Goal: Information Seeking & Learning: Learn about a topic

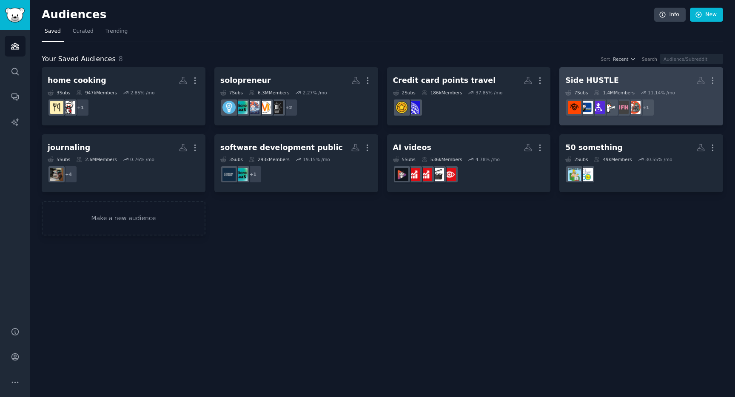
click at [573, 78] on div "Side HUSTLE" at bounding box center [593, 80] width 54 height 11
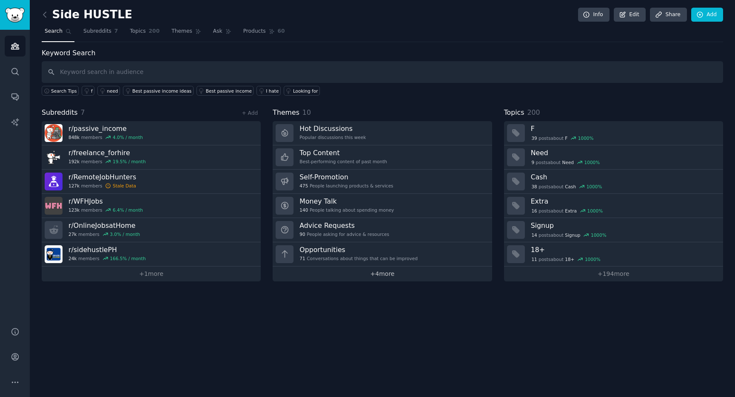
click at [373, 274] on link "+ 4 more" at bounding box center [382, 274] width 219 height 15
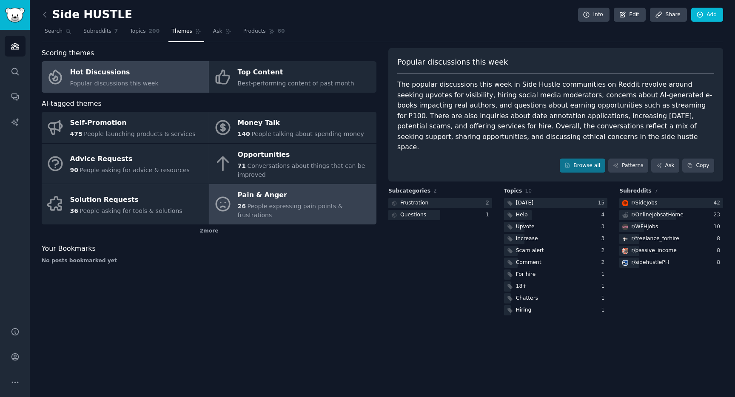
click at [291, 202] on div "26 People expressing pain points & frustrations" at bounding box center [305, 211] width 134 height 18
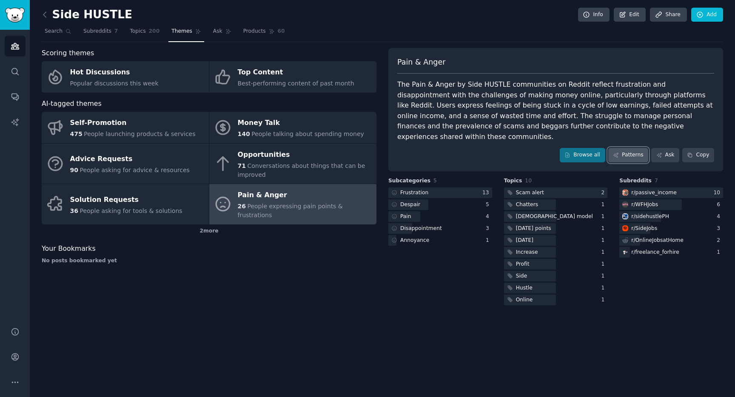
click at [627, 148] on link "Patterns" at bounding box center [629, 155] width 40 height 14
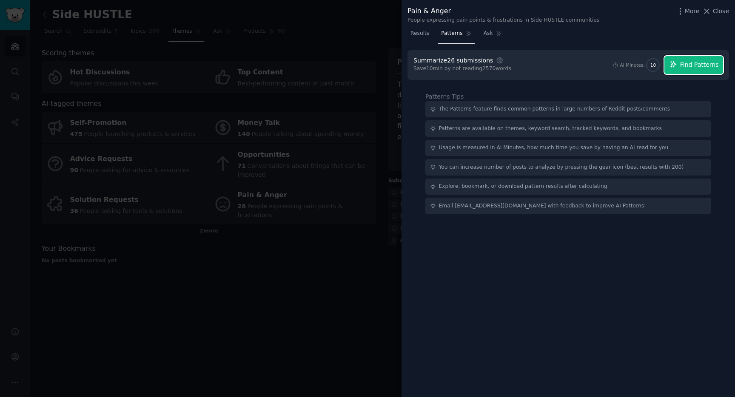
click at [684, 68] on span "Find Patterns" at bounding box center [699, 64] width 39 height 9
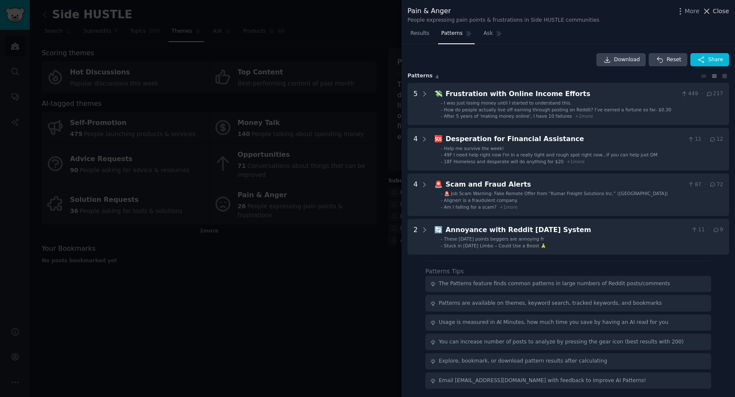
click at [717, 11] on span "Close" at bounding box center [721, 11] width 16 height 9
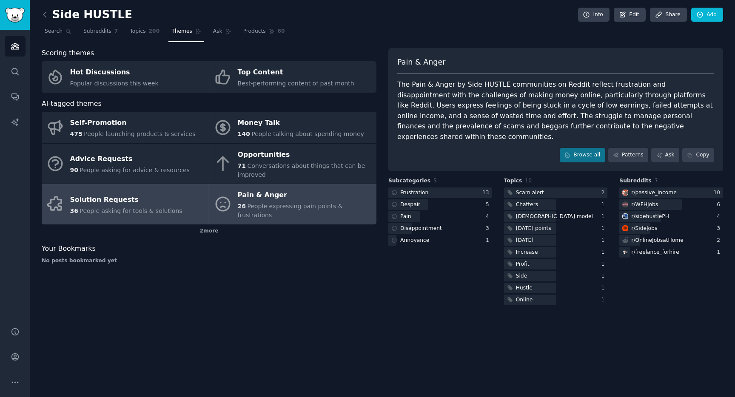
click at [130, 199] on div "Solution Requests" at bounding box center [126, 200] width 112 height 14
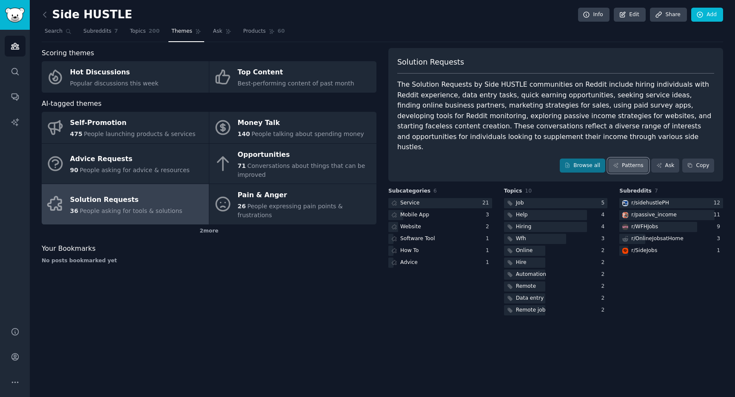
click at [635, 159] on link "Patterns" at bounding box center [629, 166] width 40 height 14
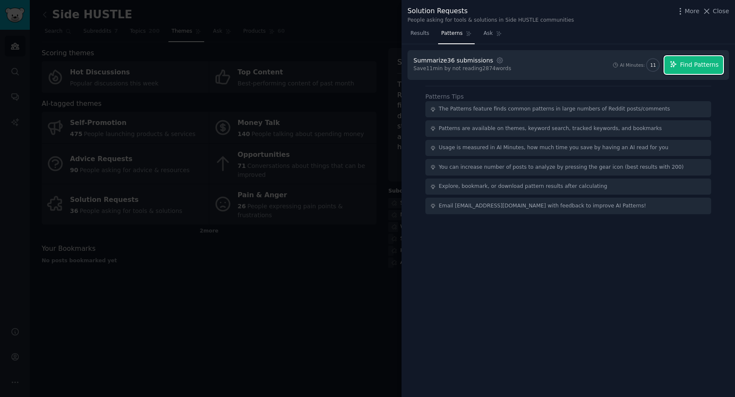
click at [685, 70] on button "Find Patterns" at bounding box center [694, 65] width 59 height 18
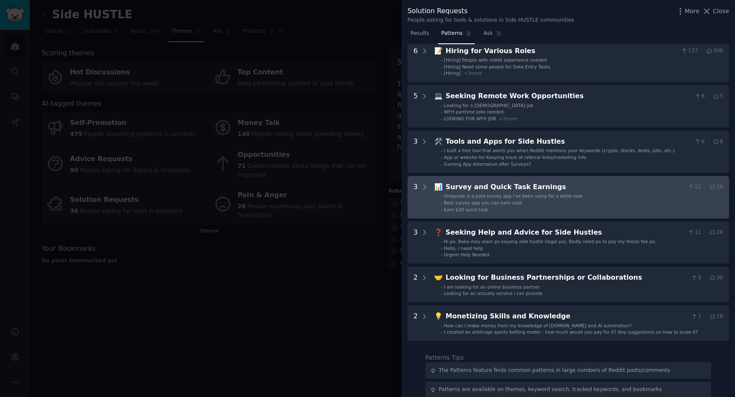
scroll to position [43, 0]
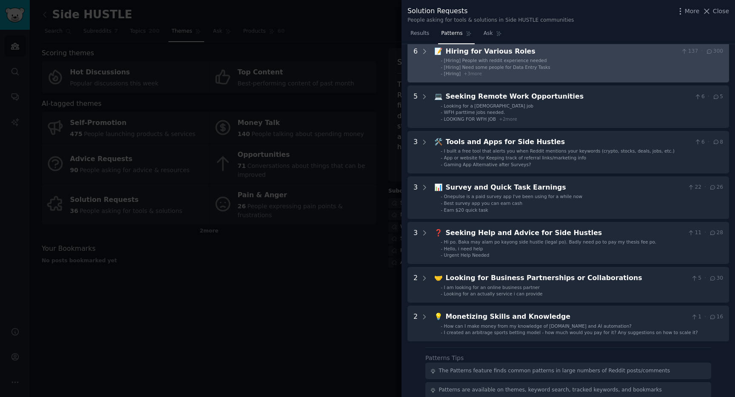
click at [551, 71] on li "- [Hiring] + 3 more" at bounding box center [582, 74] width 283 height 6
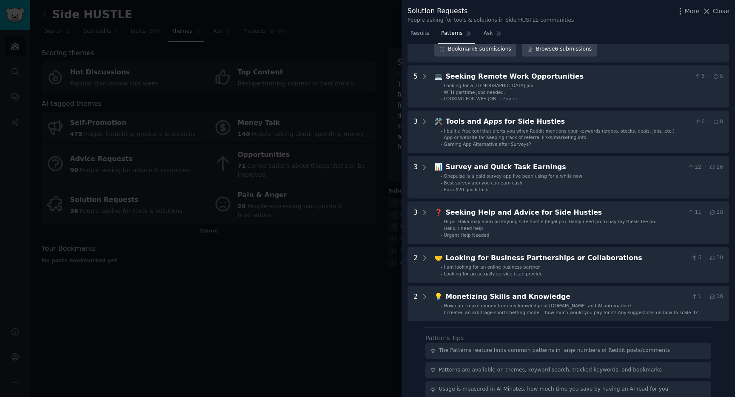
scroll to position [284, 0]
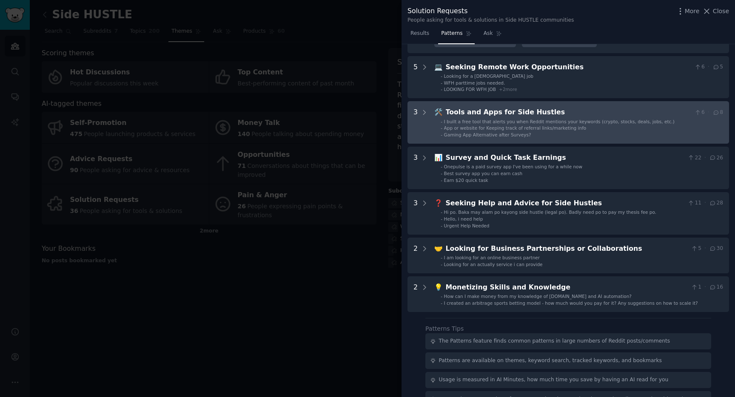
click at [517, 116] on div "Tools and Apps for Side Hustles" at bounding box center [569, 112] width 246 height 11
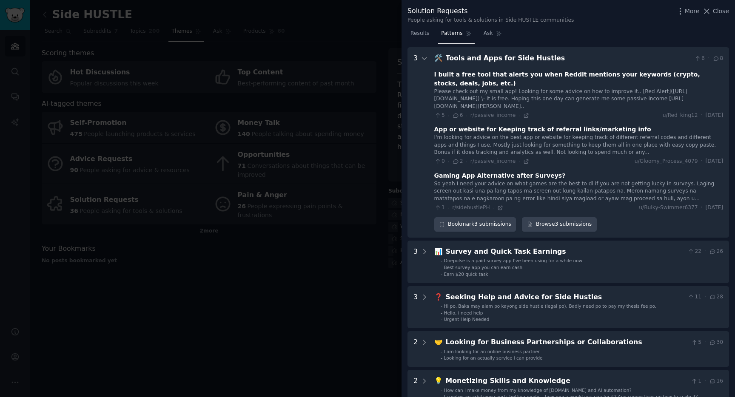
scroll to position [342, 0]
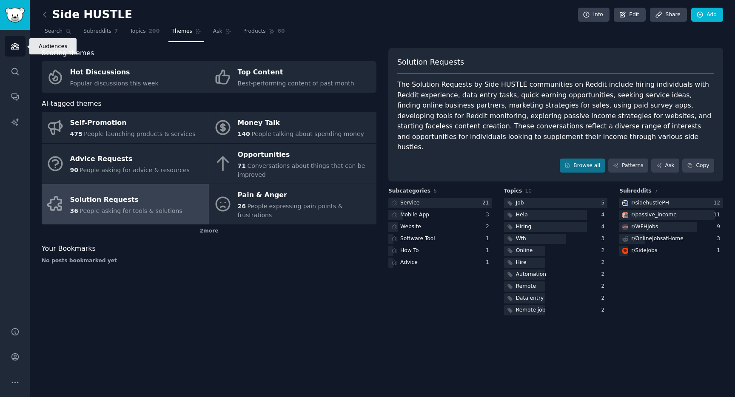
click at [9, 50] on link "Audiences" at bounding box center [15, 46] width 21 height 21
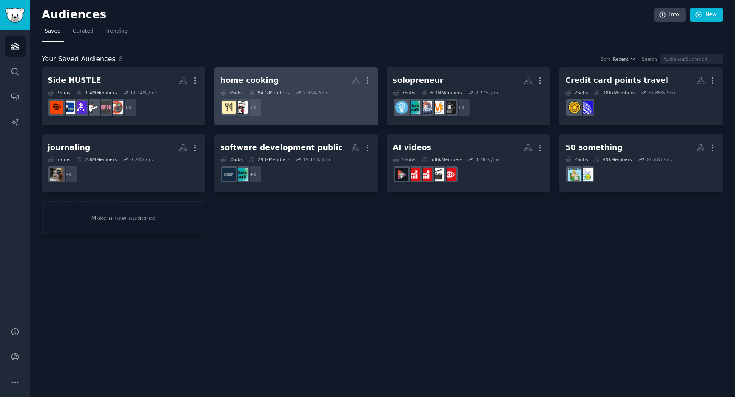
click at [235, 77] on div "home cooking" at bounding box center [249, 80] width 59 height 11
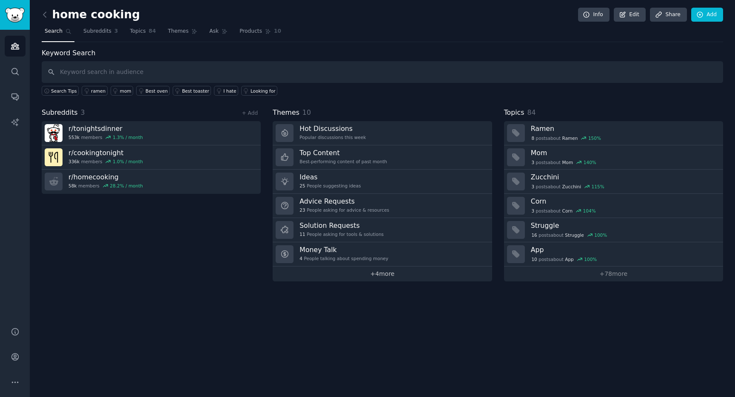
click at [365, 272] on link "+ 4 more" at bounding box center [382, 274] width 219 height 15
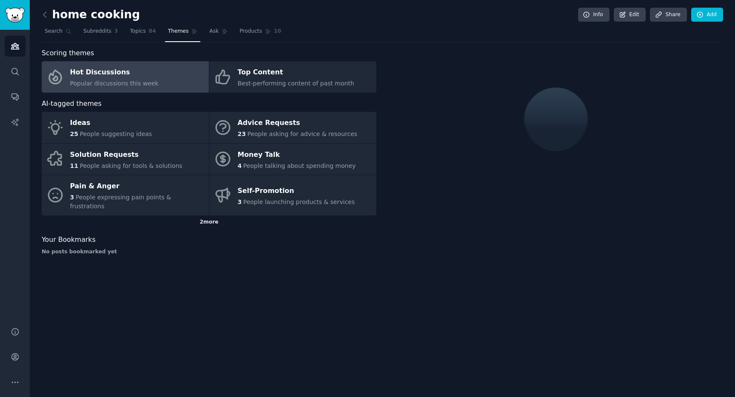
click at [212, 216] on div "2 more" at bounding box center [209, 223] width 335 height 14
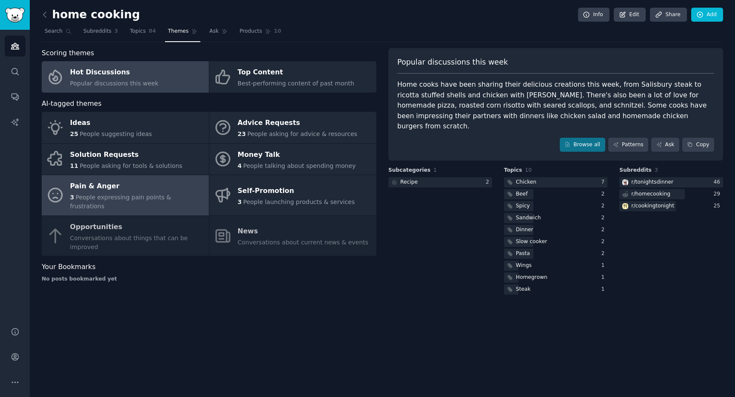
click at [145, 190] on div "Pain & Anger" at bounding box center [137, 187] width 134 height 14
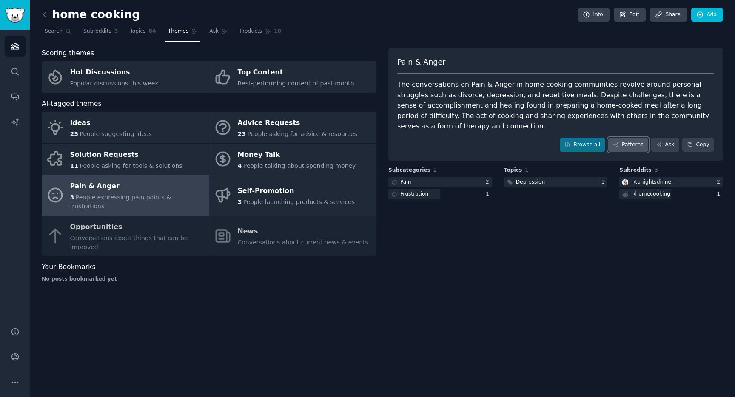
click at [632, 143] on link "Patterns" at bounding box center [629, 145] width 40 height 14
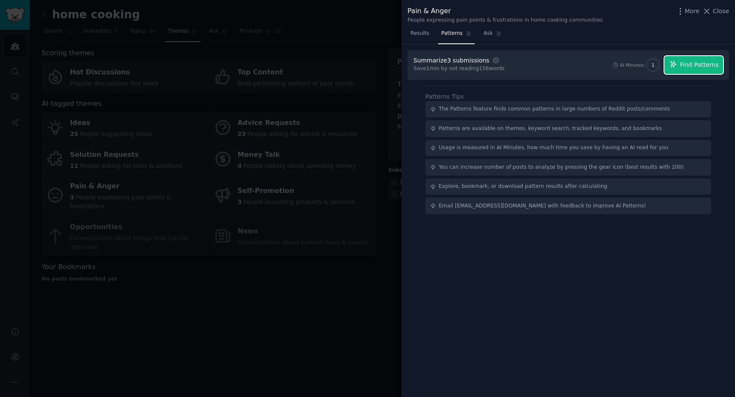
click at [674, 70] on button "Find Patterns" at bounding box center [694, 65] width 59 height 18
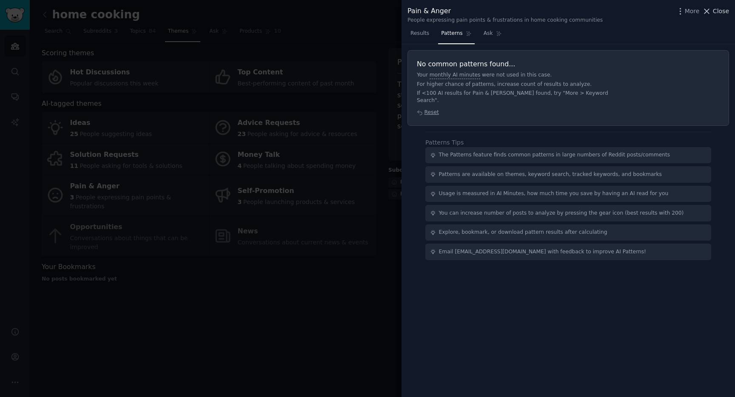
click at [720, 11] on span "Close" at bounding box center [721, 11] width 16 height 9
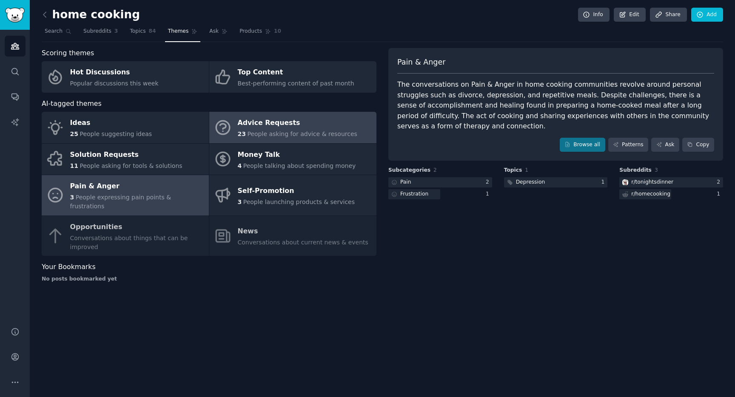
click at [234, 121] on link "Advice Requests 23 People asking for advice & resources" at bounding box center [292, 127] width 167 height 31
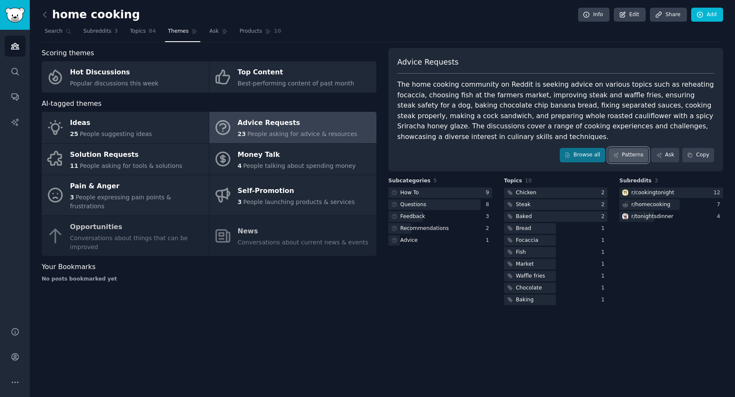
click at [629, 155] on link "Patterns" at bounding box center [629, 155] width 40 height 14
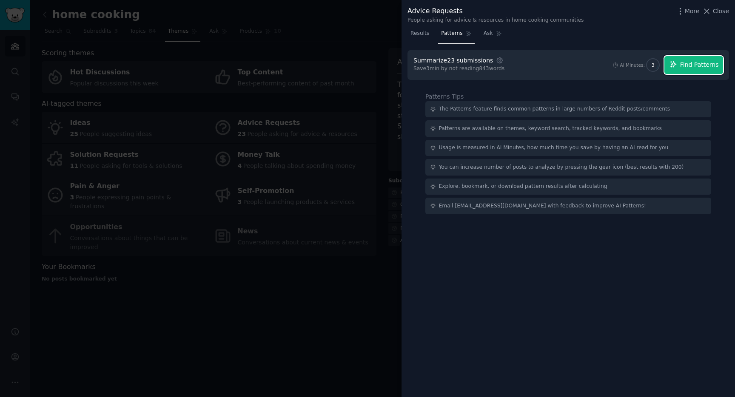
click at [687, 65] on span "Find Patterns" at bounding box center [699, 64] width 39 height 9
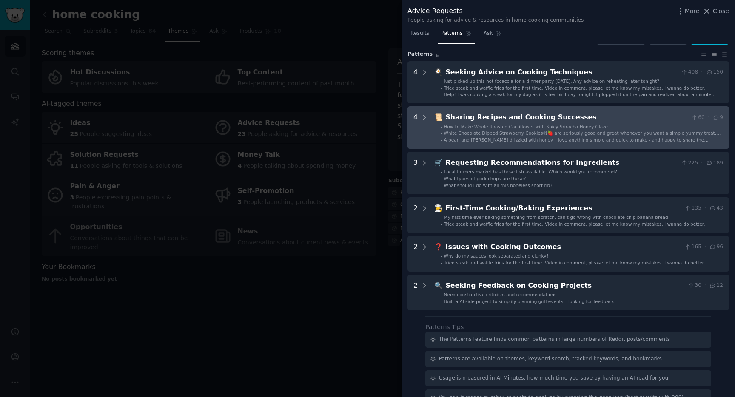
scroll to position [20, 0]
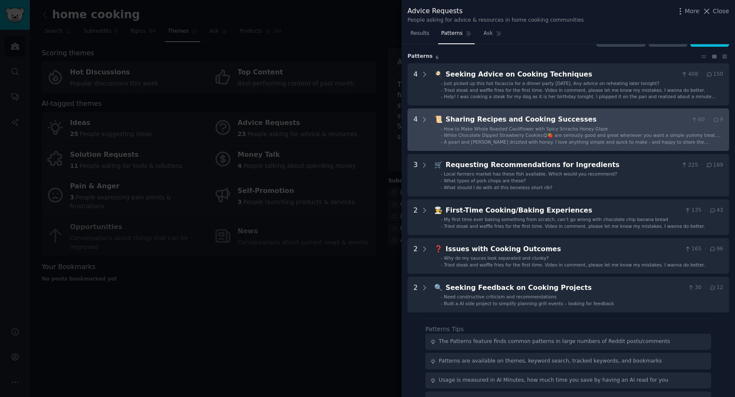
click at [492, 137] on span "White Chocolate Dipped Strawberry Cookies😋🍓 are seriously good and great whenev…" at bounding box center [582, 138] width 277 height 11
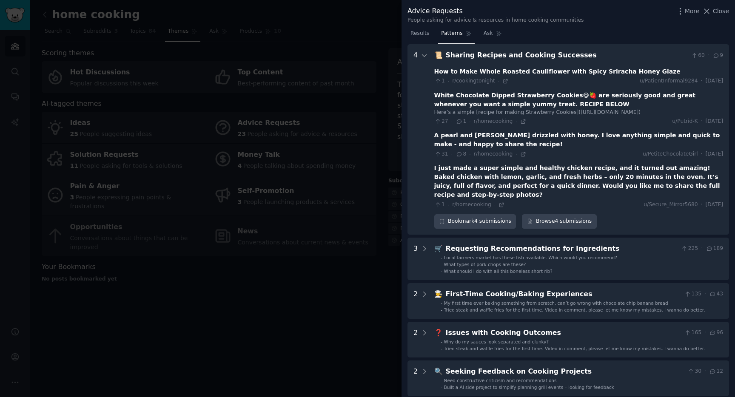
scroll to position [84, 0]
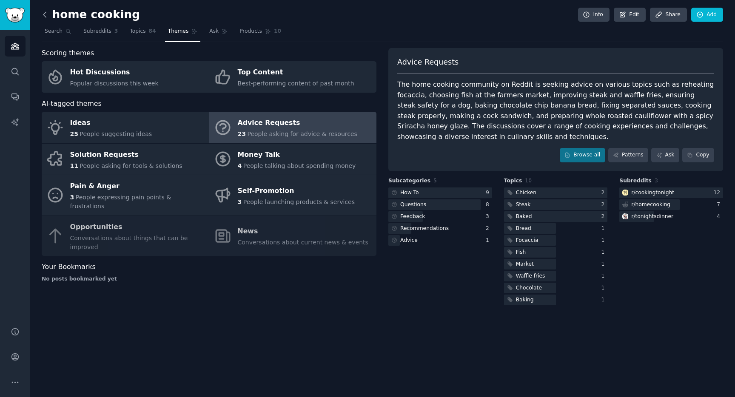
click at [46, 14] on icon at bounding box center [44, 14] width 9 height 9
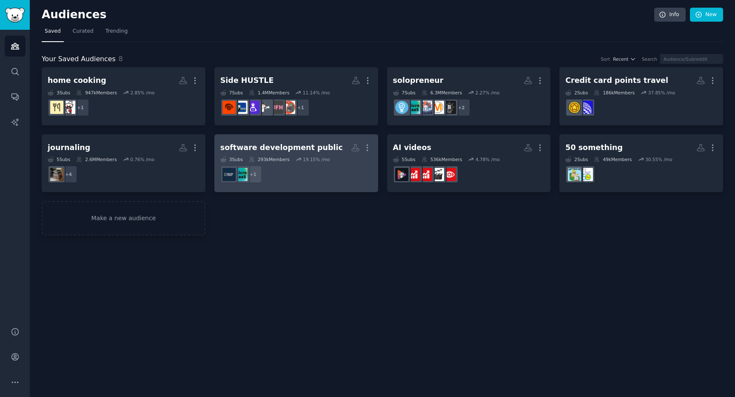
click at [242, 149] on div "software development public" at bounding box center [281, 148] width 123 height 11
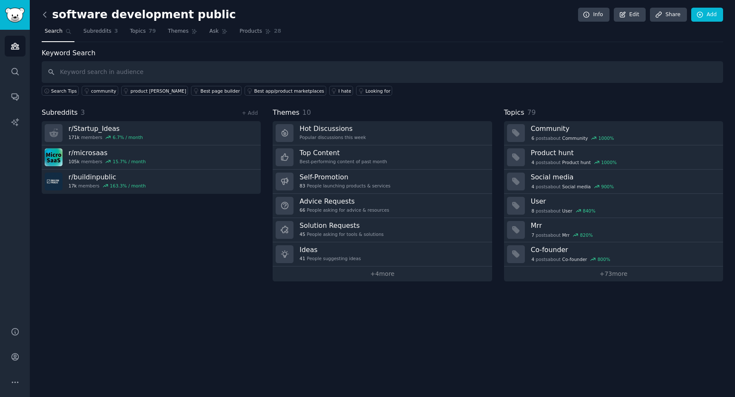
click at [47, 14] on icon at bounding box center [44, 14] width 9 height 9
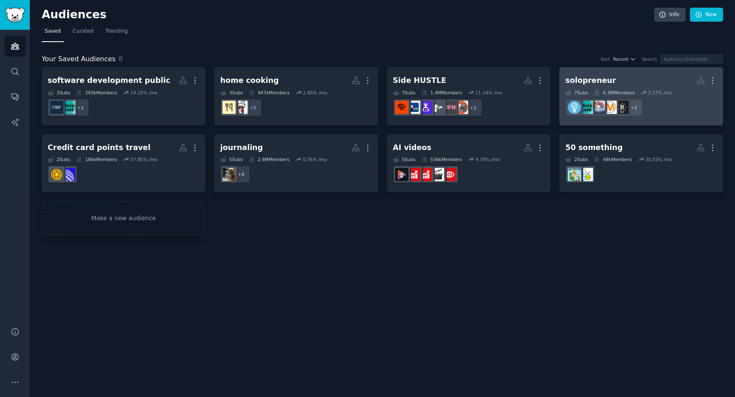
click at [568, 79] on div "solopreneur" at bounding box center [591, 80] width 51 height 11
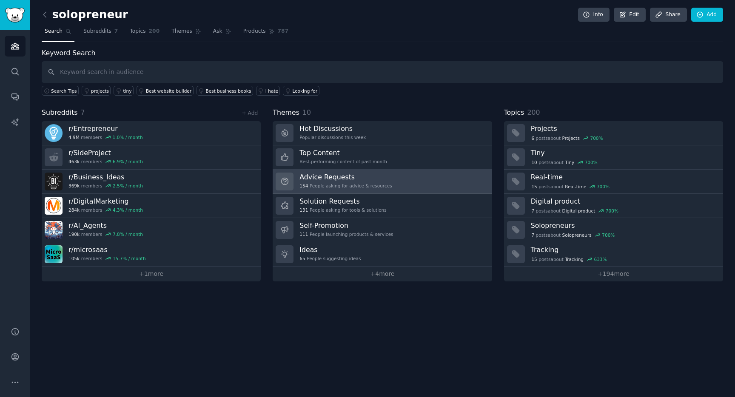
click at [332, 186] on div "154 People asking for advice & resources" at bounding box center [346, 186] width 92 height 6
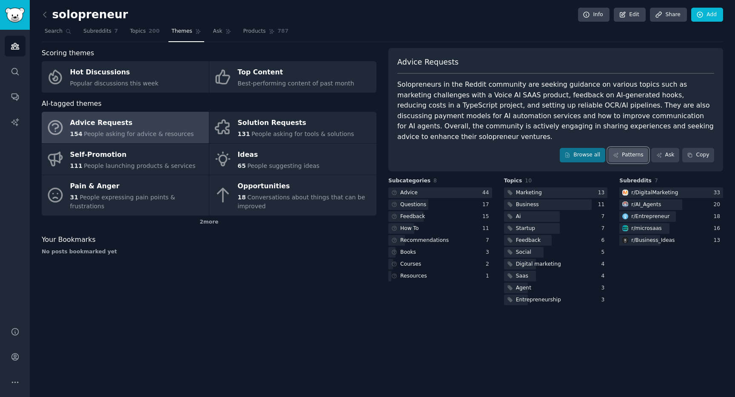
click at [627, 148] on link "Patterns" at bounding box center [629, 155] width 40 height 14
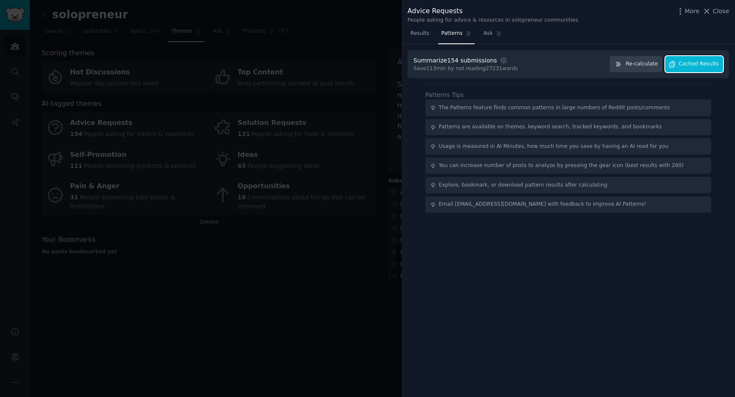
click at [684, 63] on span "Cached Results" at bounding box center [699, 64] width 40 height 8
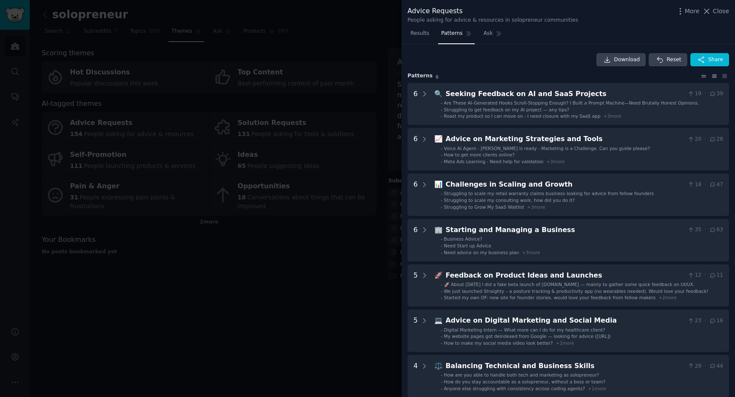
click at [702, 77] on icon at bounding box center [704, 76] width 9 height 6
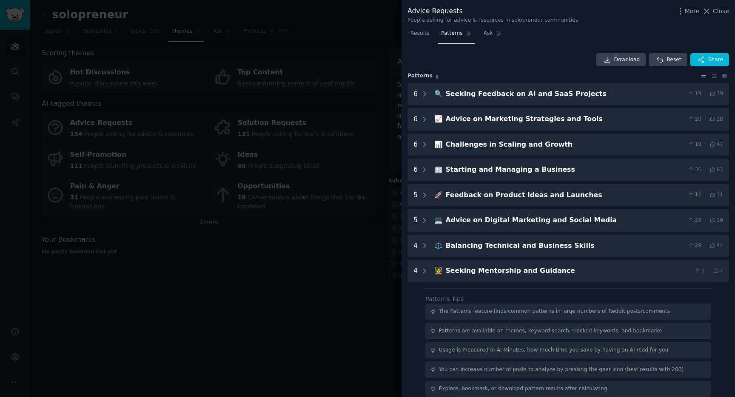
click at [702, 77] on icon at bounding box center [704, 76] width 9 height 6
click at [713, 77] on icon at bounding box center [714, 76] width 4 height 3
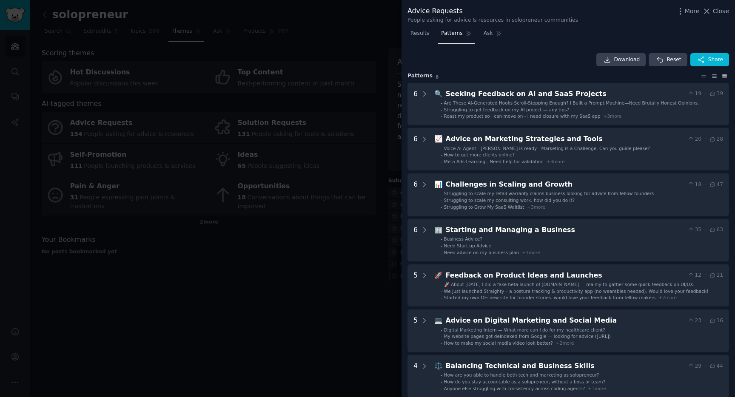
click at [723, 77] on icon at bounding box center [725, 75] width 4 height 3
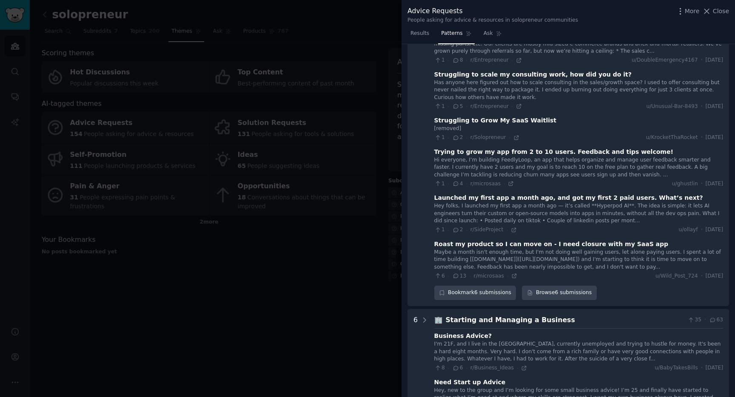
scroll to position [684, 0]
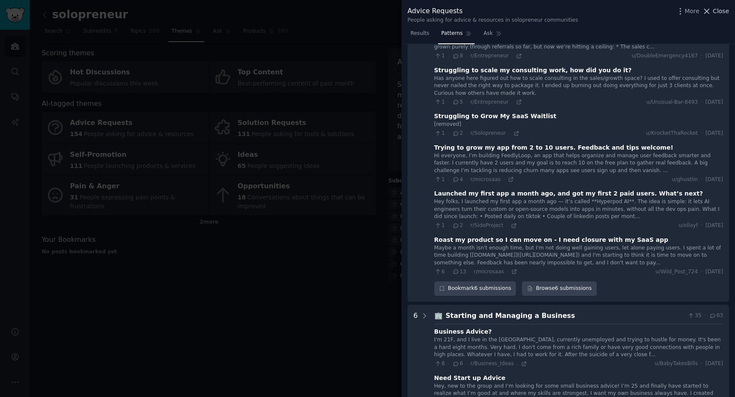
click at [716, 12] on span "Close" at bounding box center [721, 11] width 16 height 9
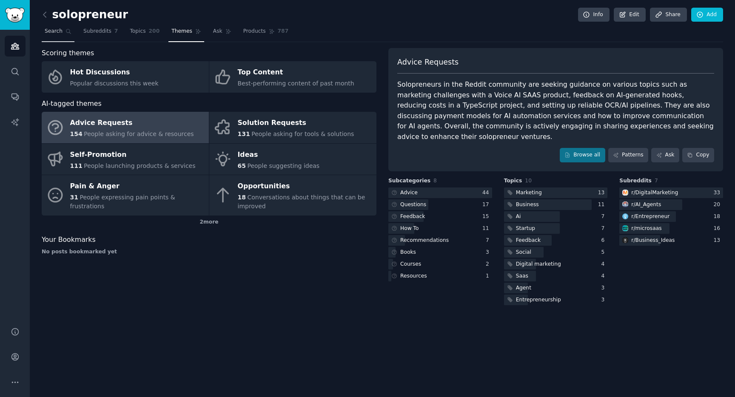
click at [54, 34] on span "Search" at bounding box center [54, 32] width 18 height 8
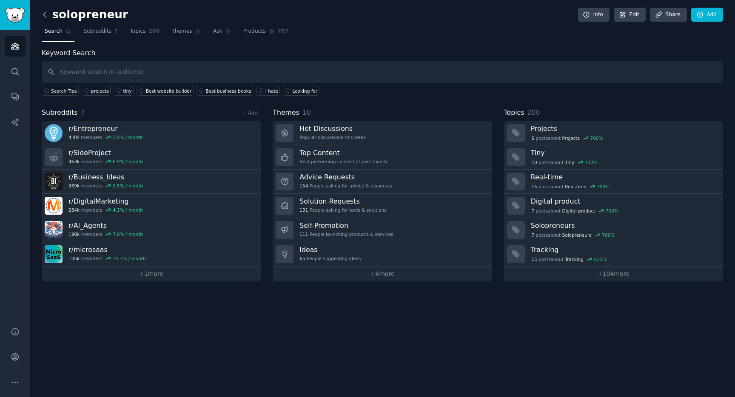
click at [43, 17] on icon at bounding box center [44, 14] width 9 height 9
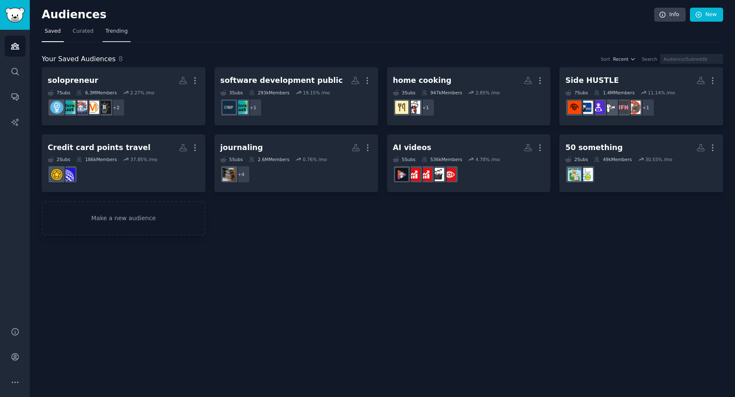
click at [117, 33] on span "Trending" at bounding box center [117, 32] width 22 height 8
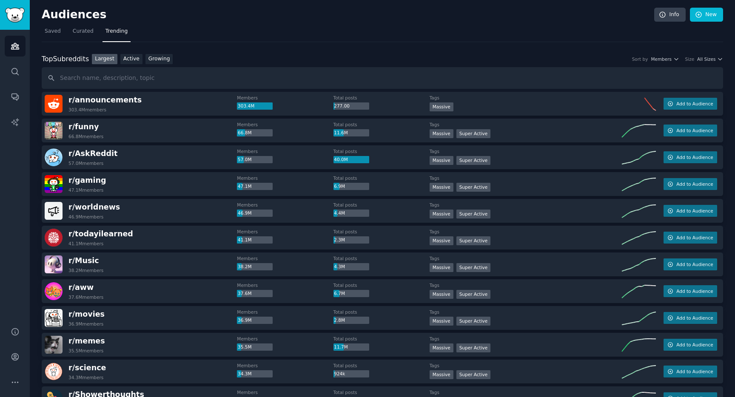
click at [110, 78] on input "text" at bounding box center [383, 78] width 682 height 22
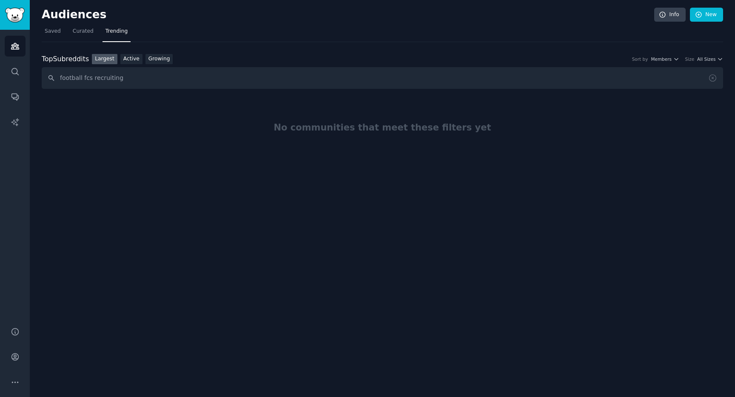
click at [83, 77] on input "football fcs recruiting" at bounding box center [383, 78] width 682 height 22
click at [149, 63] on link "Growing" at bounding box center [160, 59] width 28 height 11
click at [101, 81] on input "football recruiting" at bounding box center [383, 78] width 682 height 22
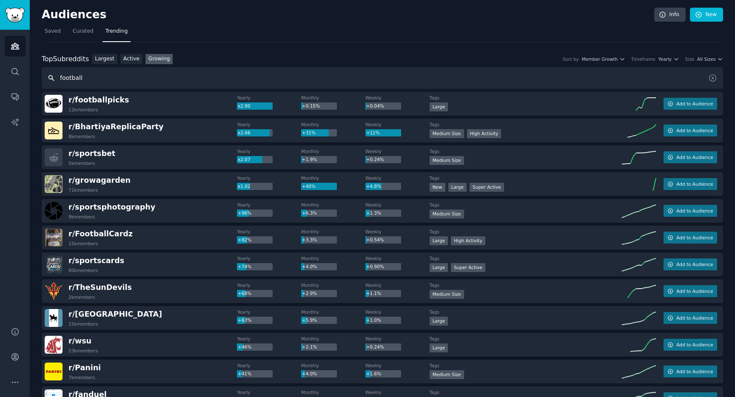
scroll to position [3, 0]
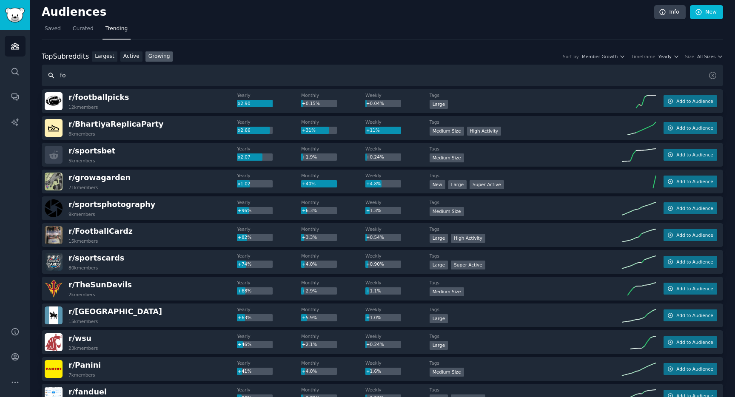
type input "f"
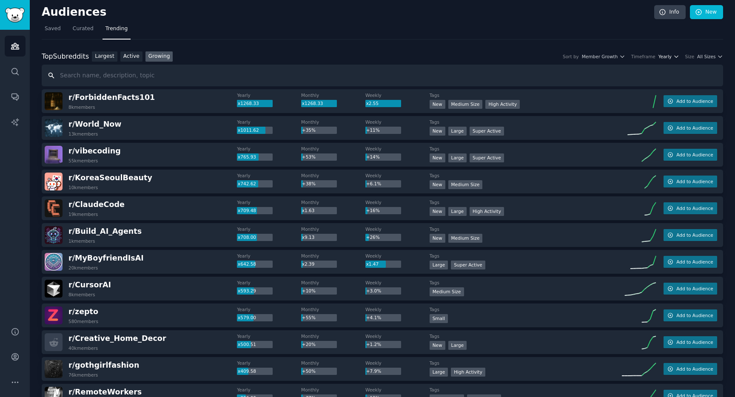
click at [666, 58] on span "Yearly" at bounding box center [665, 57] width 13 height 6
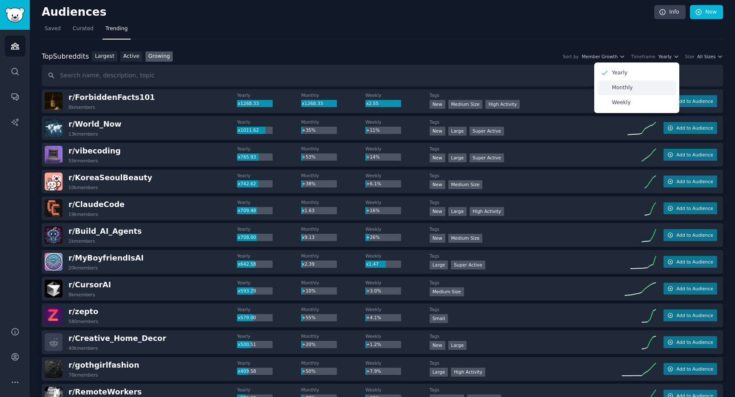
click at [622, 89] on p "Monthly" at bounding box center [622, 88] width 21 height 8
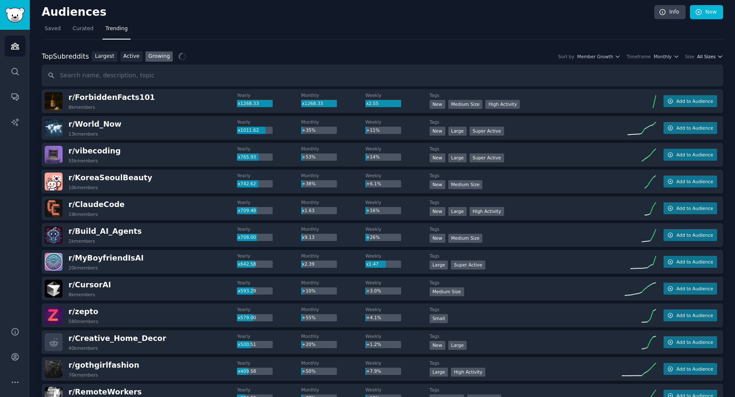
click at [708, 58] on span "All Sizes" at bounding box center [706, 57] width 18 height 6
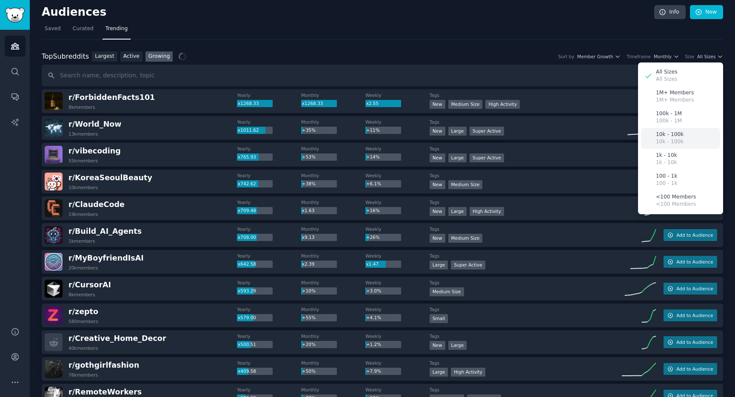
click at [659, 135] on p "10k - 100k" at bounding box center [670, 135] width 28 height 8
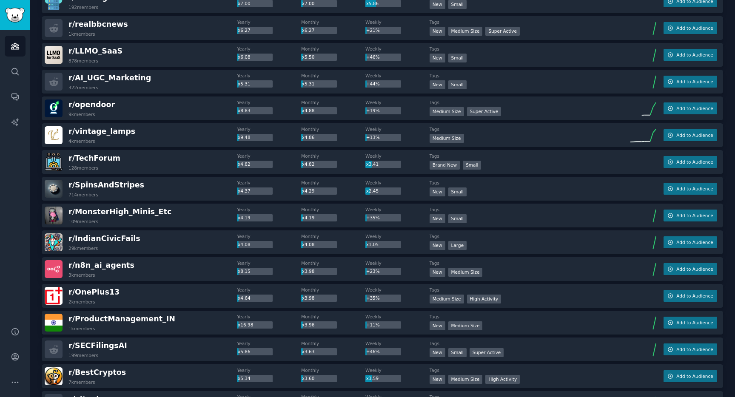
scroll to position [527, 0]
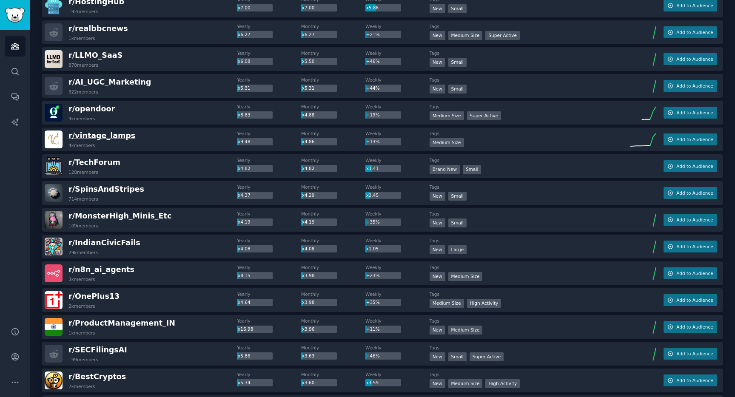
click at [112, 136] on span "r/ vintage_lamps" at bounding box center [102, 135] width 67 height 9
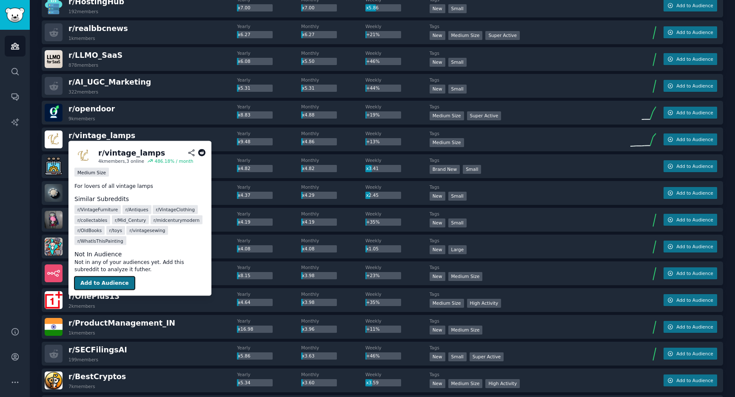
click at [104, 283] on button "Add to Audience" at bounding box center [104, 284] width 60 height 14
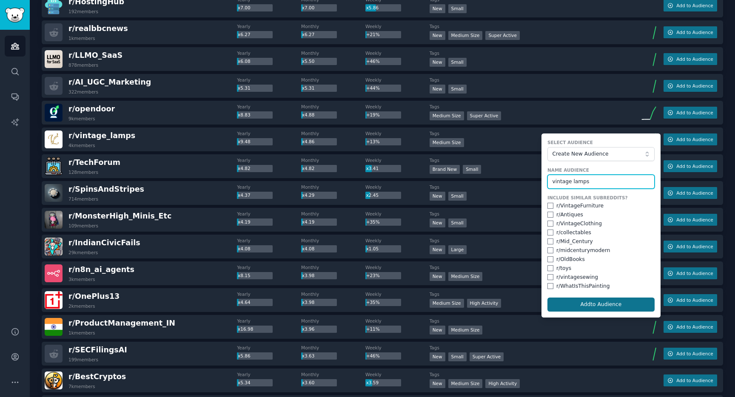
type input "vintage lamps"
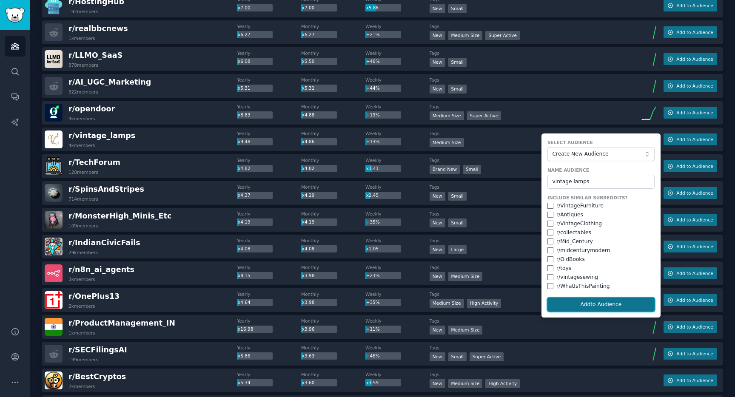
click at [567, 302] on button "Add to Audience" at bounding box center [601, 305] width 107 height 14
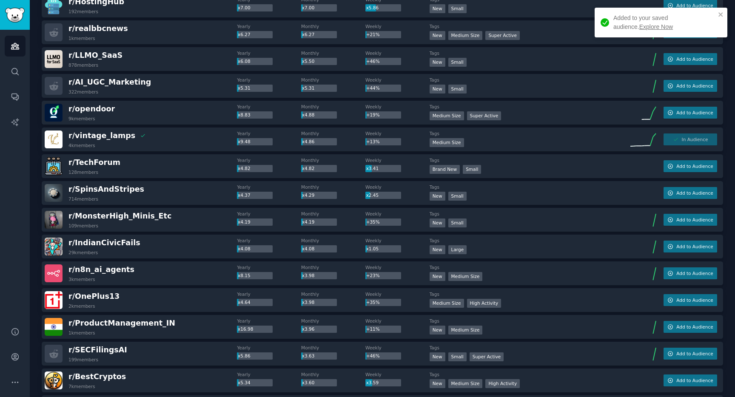
click at [640, 25] on link "Explore Now" at bounding box center [657, 26] width 34 height 7
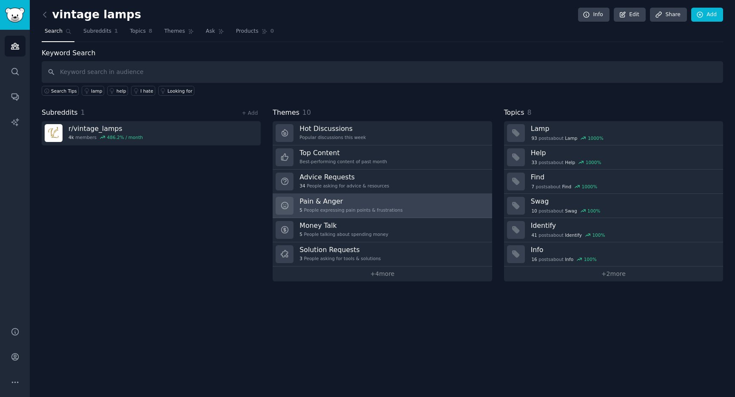
click at [320, 196] on link "Pain & Anger 5 People expressing pain points & frustrations" at bounding box center [382, 206] width 219 height 24
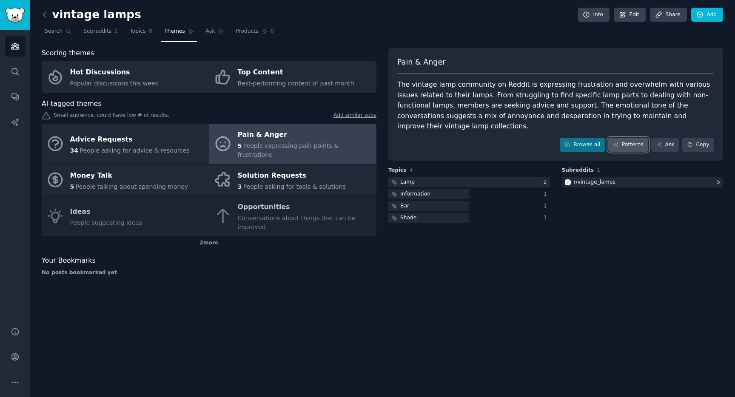
click at [629, 138] on link "Patterns" at bounding box center [629, 145] width 40 height 14
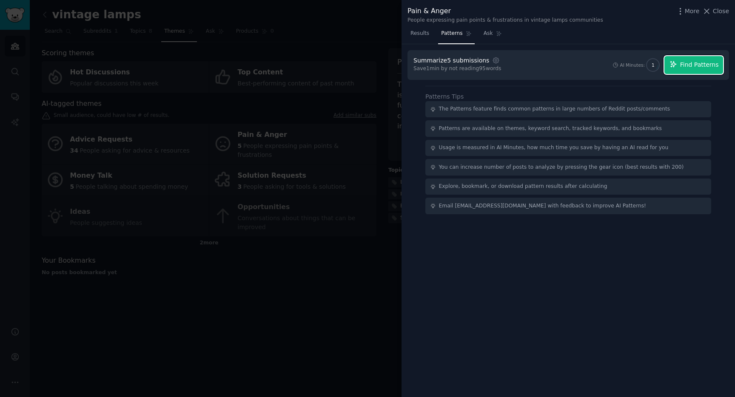
click at [688, 66] on span "Find Patterns" at bounding box center [699, 64] width 39 height 9
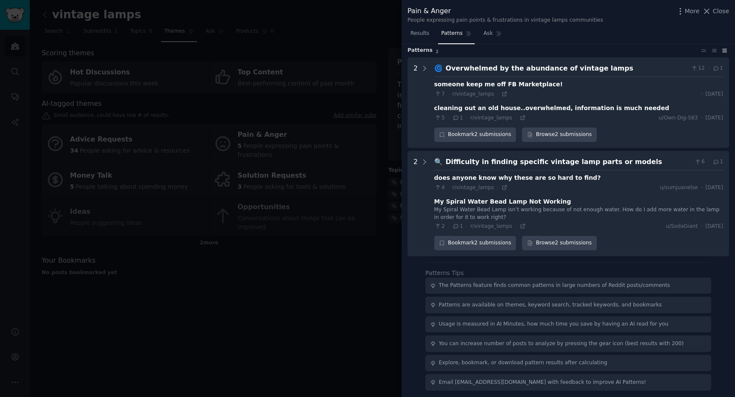
scroll to position [28, 0]
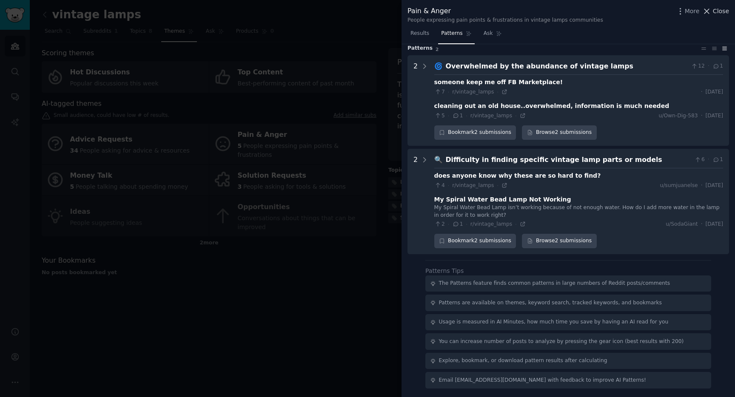
click at [721, 12] on span "Close" at bounding box center [721, 11] width 16 height 9
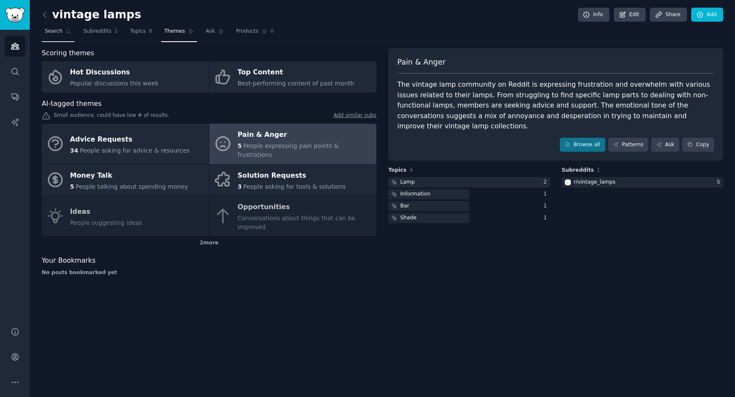
click at [49, 31] on span "Search" at bounding box center [54, 32] width 18 height 8
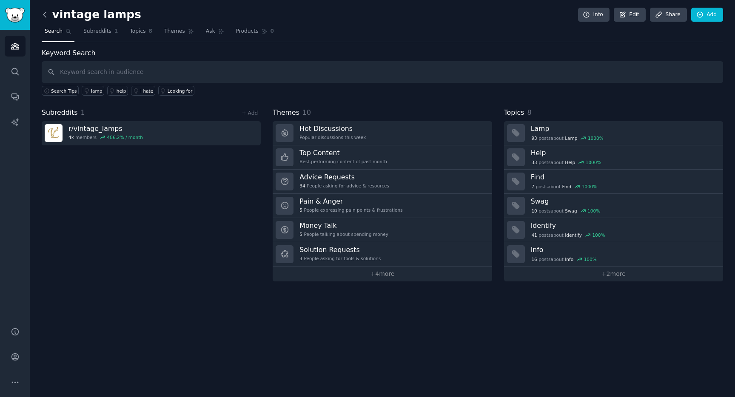
click at [44, 13] on icon at bounding box center [44, 14] width 9 height 9
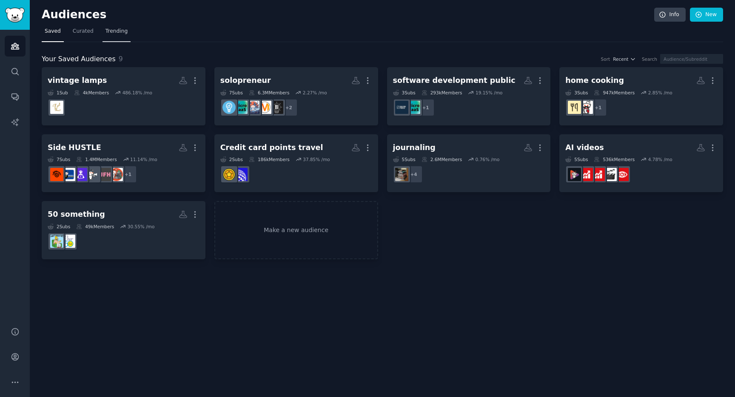
click at [111, 30] on span "Trending" at bounding box center [117, 32] width 22 height 8
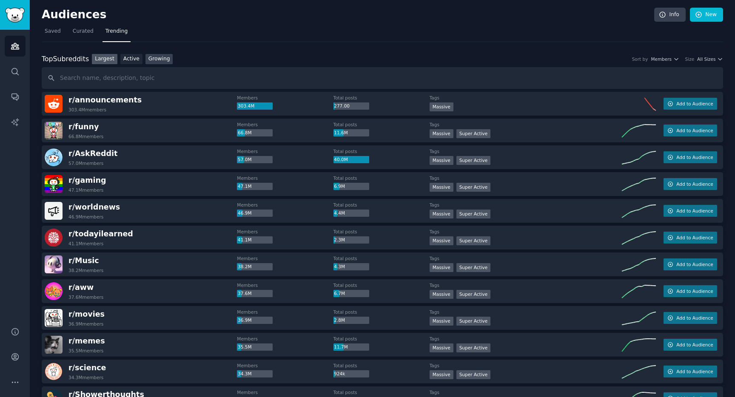
click at [162, 60] on link "Growing" at bounding box center [160, 59] width 28 height 11
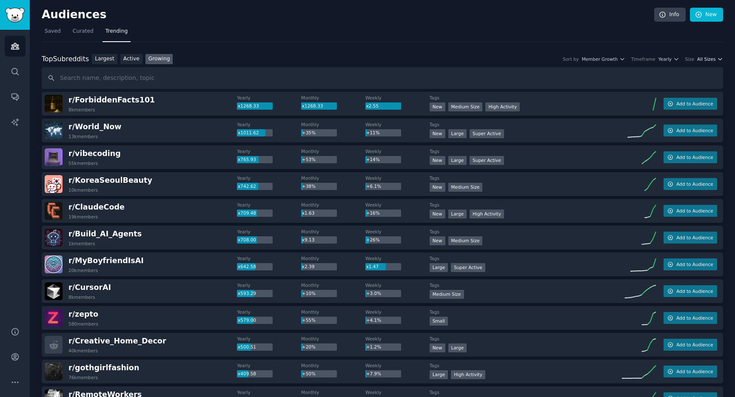
click at [703, 60] on span "All Sizes" at bounding box center [706, 59] width 18 height 6
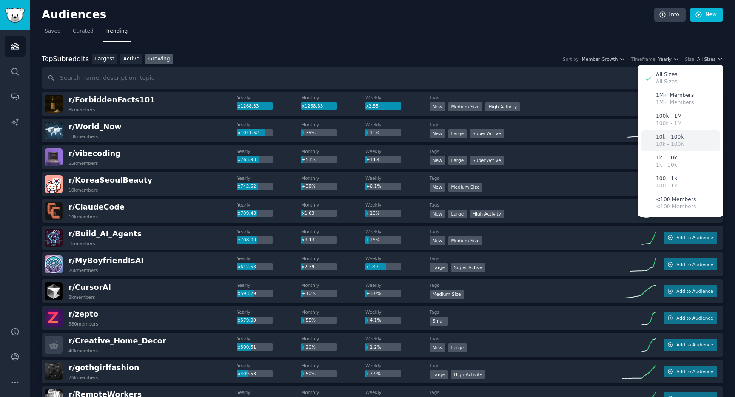
click at [649, 138] on icon at bounding box center [648, 141] width 9 height 9
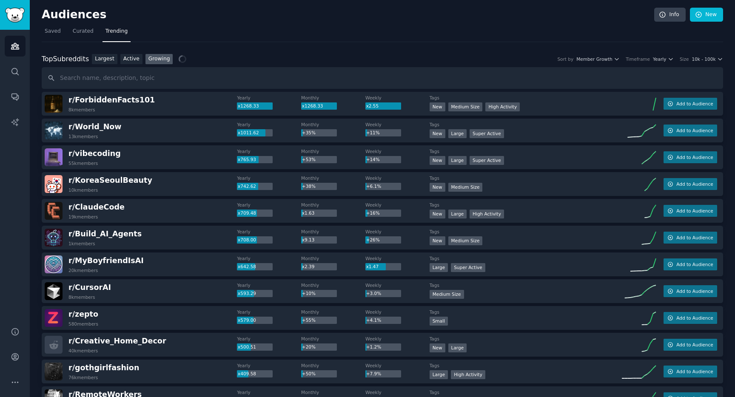
click at [663, 63] on div "Top Subreddits Top Subreddits Largest Active Growing Sort by Member Growth Time…" at bounding box center [383, 59] width 682 height 11
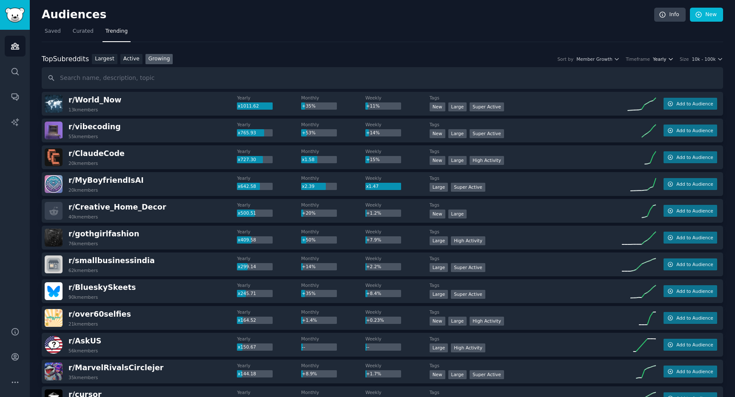
click at [663, 60] on span "Yearly" at bounding box center [659, 59] width 13 height 6
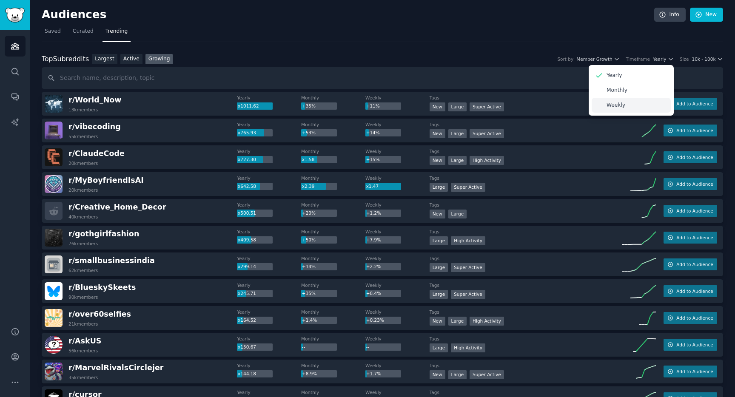
click at [636, 100] on div "Weekly" at bounding box center [631, 105] width 79 height 15
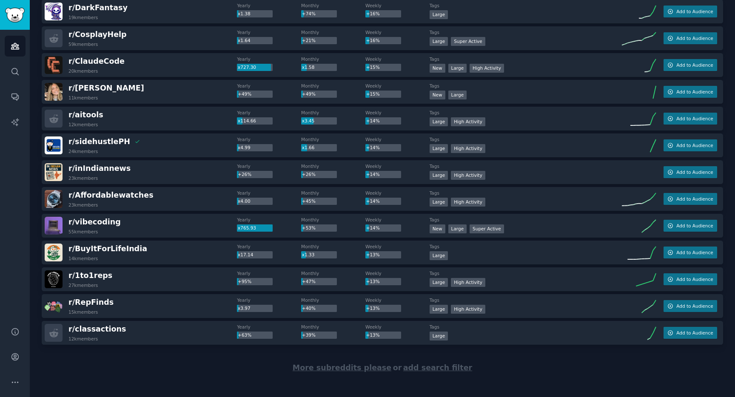
scroll to position [1090, 0]
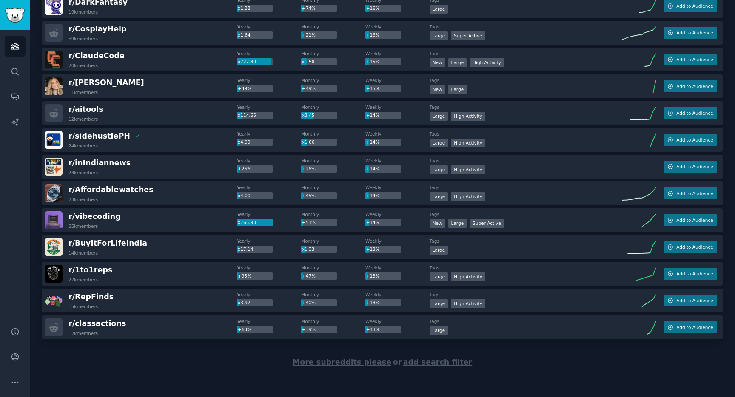
click at [341, 362] on span "More subreddits please" at bounding box center [342, 362] width 99 height 9
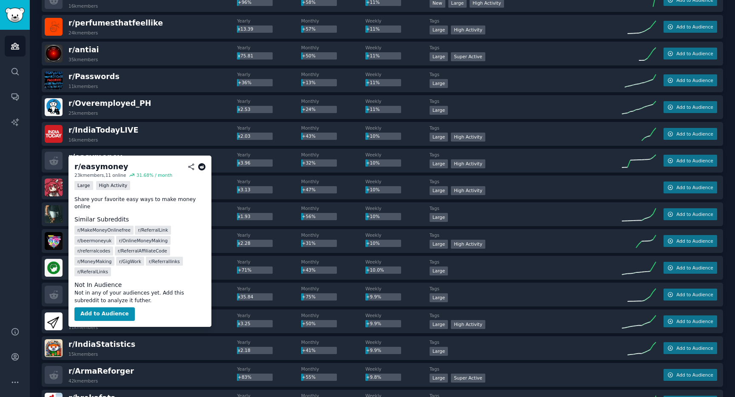
scroll to position [1801, 0]
